Goal: Information Seeking & Learning: Learn about a topic

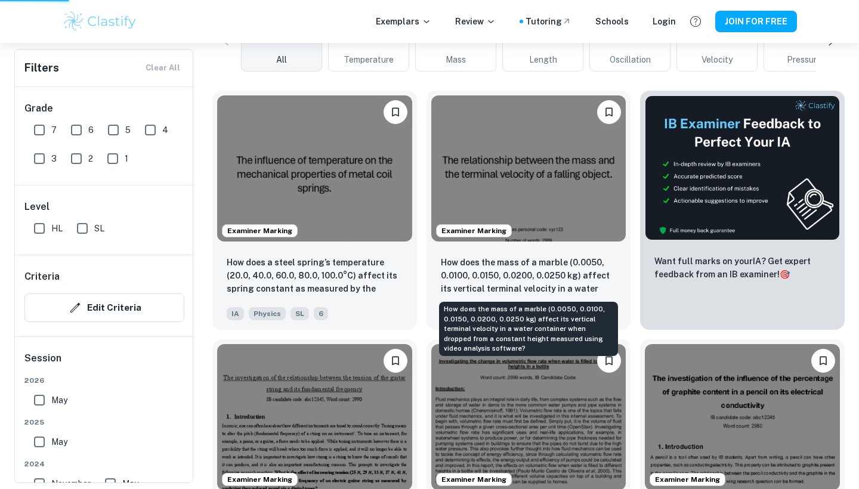
scroll to position [318, 0]
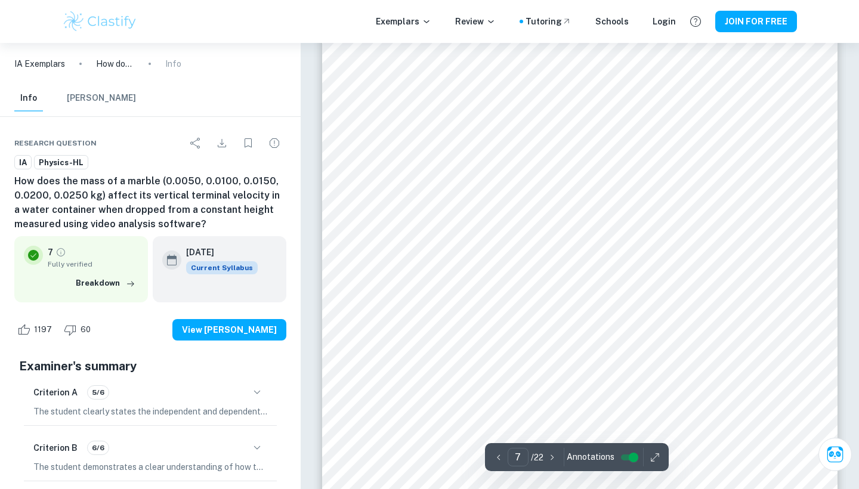
scroll to position [4842, 1]
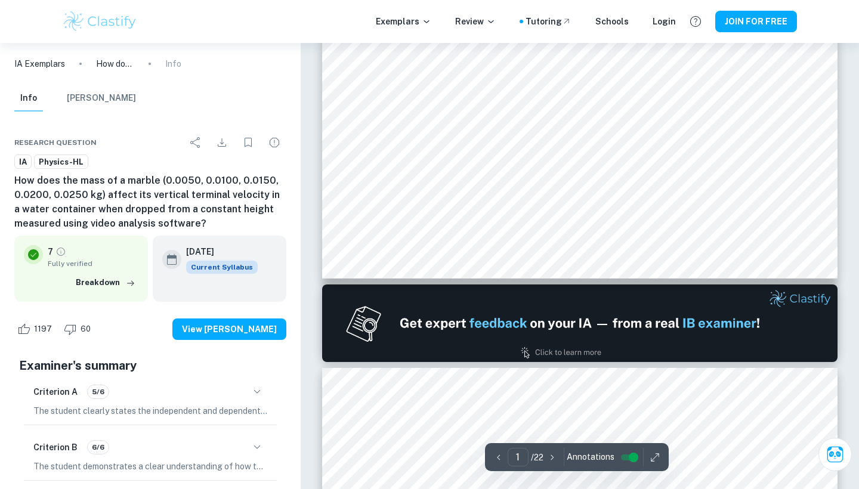
type input "2"
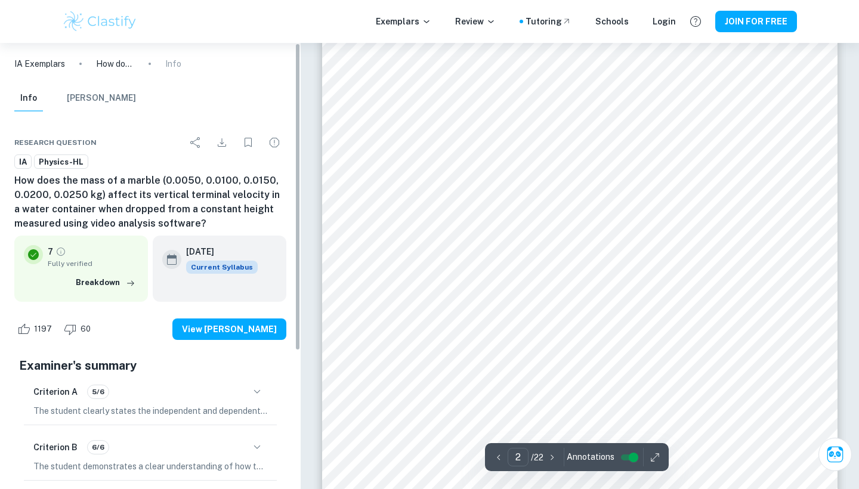
scroll to position [862, 0]
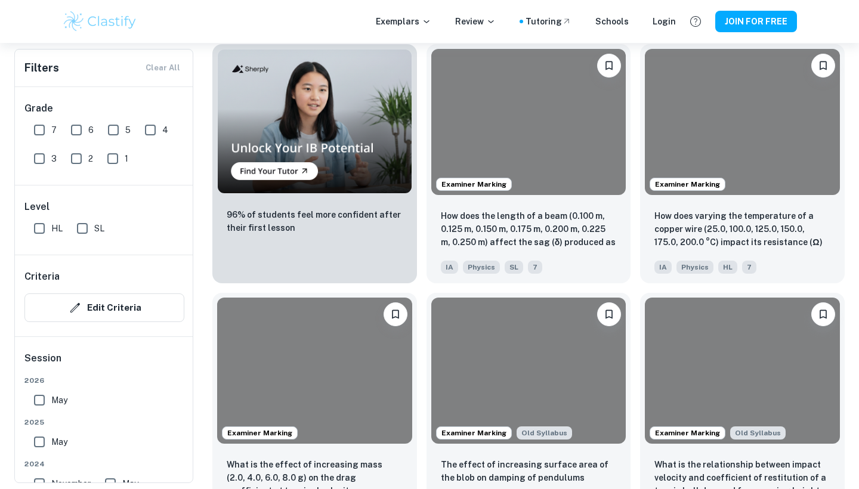
scroll to position [318, 0]
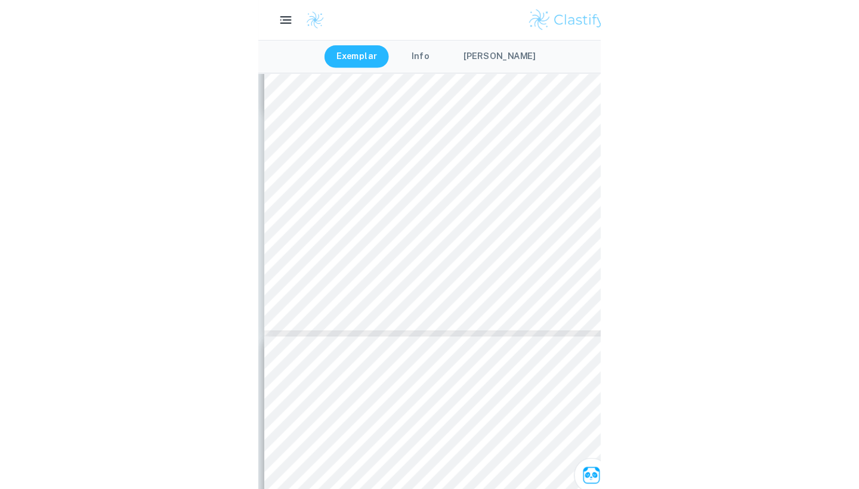
scroll to position [1761, 0]
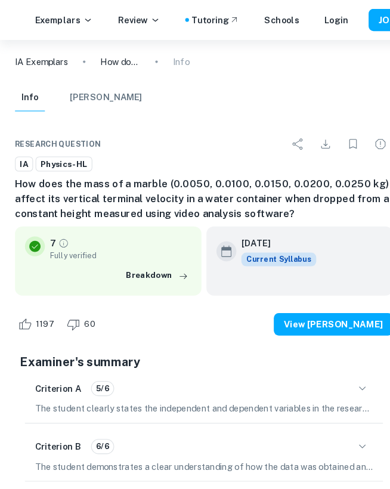
type input "3"
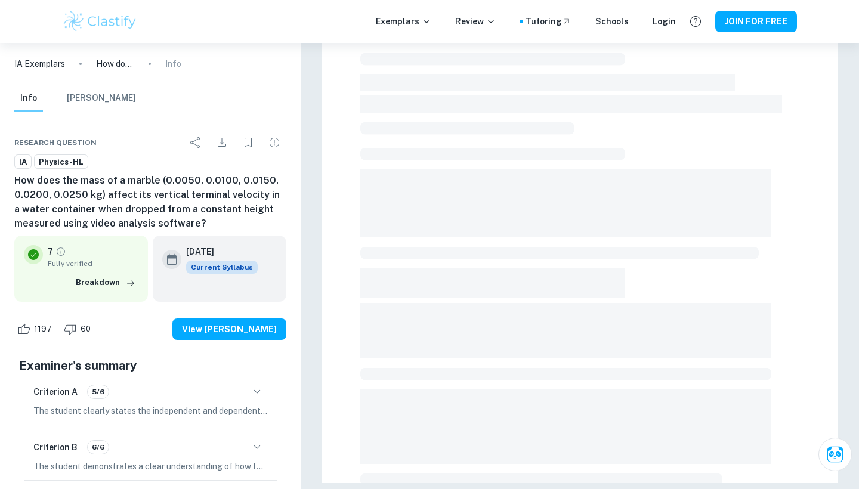
scroll to position [295, 0]
